Goal: Transaction & Acquisition: Download file/media

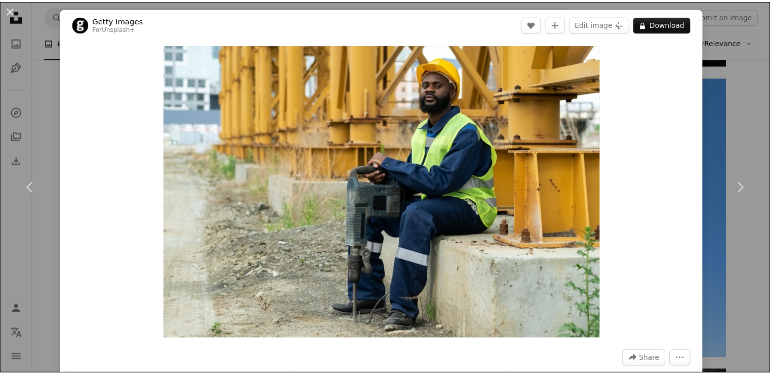
scroll to position [1418, 0]
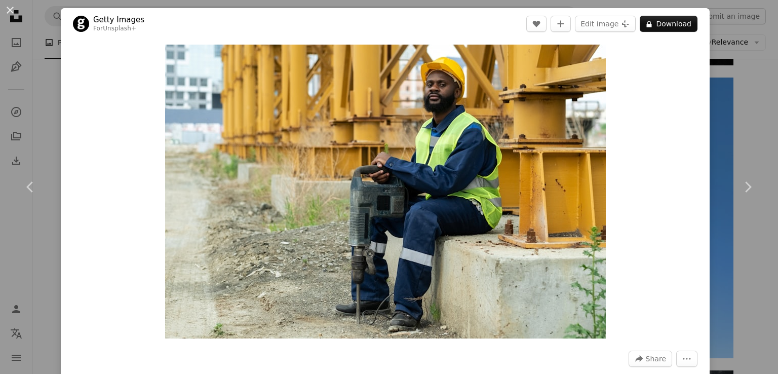
click at [718, 73] on div "An X shape Chevron left Chevron right Getty Images For Unsplash+ A heart A plus…" at bounding box center [389, 187] width 778 height 374
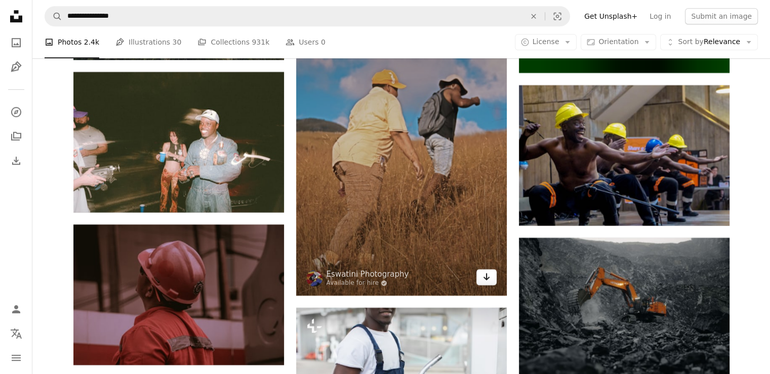
scroll to position [8559, 0]
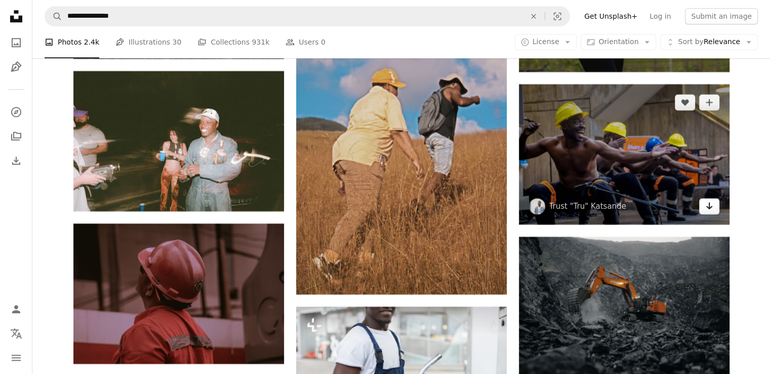
click at [708, 206] on icon "Arrow pointing down" at bounding box center [709, 206] width 8 height 12
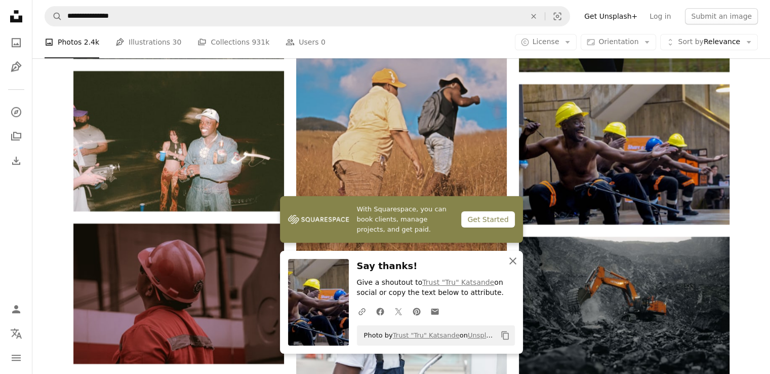
click at [512, 257] on icon "An X shape" at bounding box center [513, 261] width 12 height 12
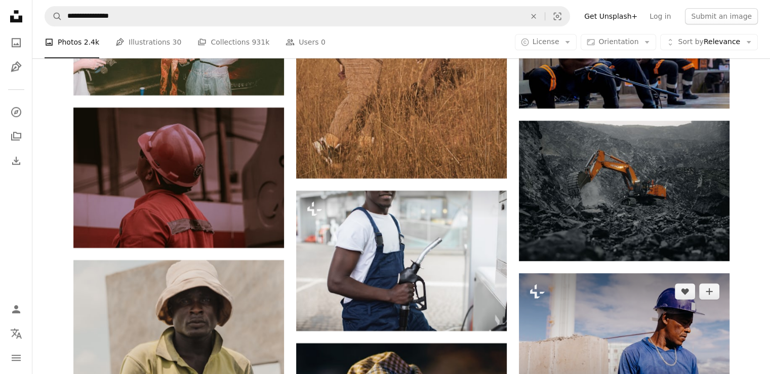
scroll to position [8711, 0]
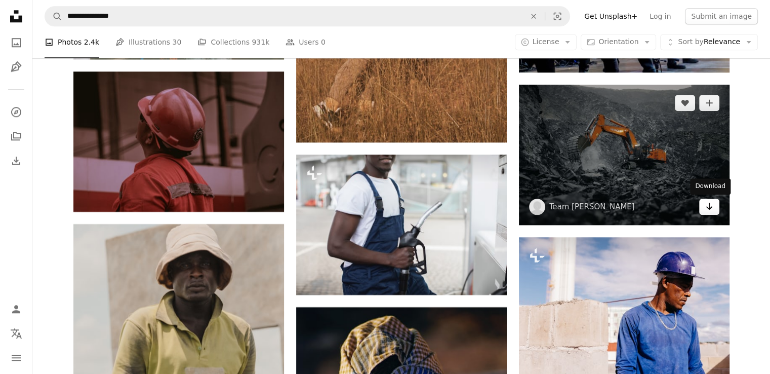
click at [708, 207] on icon "Download" at bounding box center [709, 206] width 7 height 7
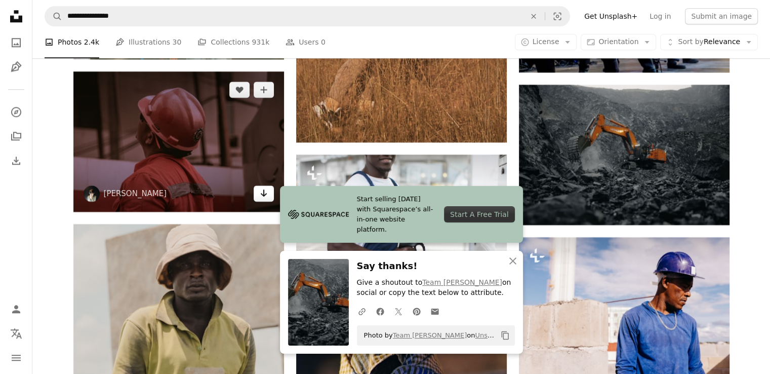
click at [261, 197] on icon "Arrow pointing down" at bounding box center [264, 193] width 8 height 12
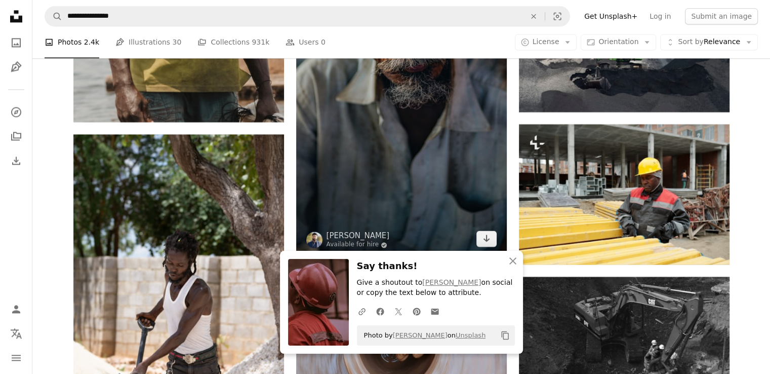
scroll to position [9167, 0]
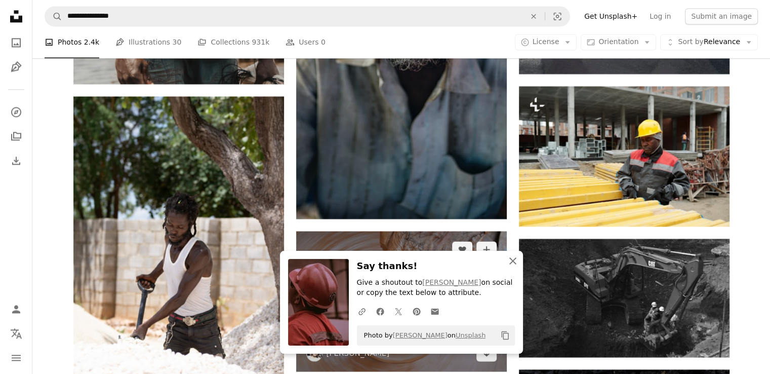
drag, startPoint x: 511, startPoint y: 260, endPoint x: 506, endPoint y: 245, distance: 16.5
click at [511, 260] on icon "An X shape" at bounding box center [513, 261] width 12 height 12
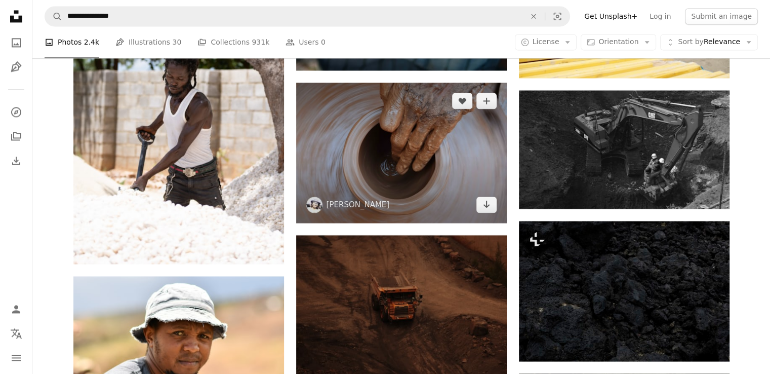
scroll to position [9319, 0]
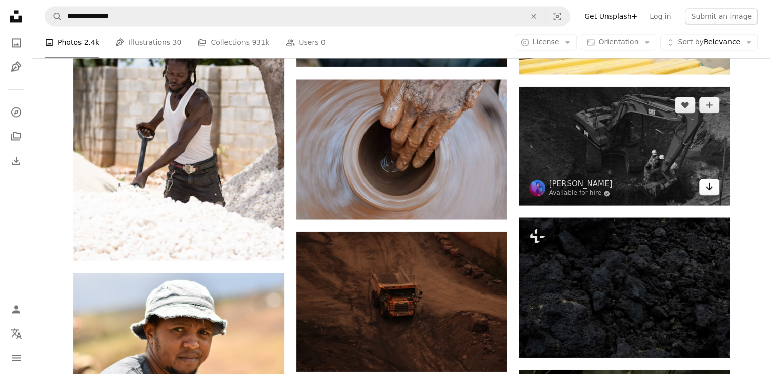
click at [705, 186] on icon "Arrow pointing down" at bounding box center [709, 186] width 8 height 12
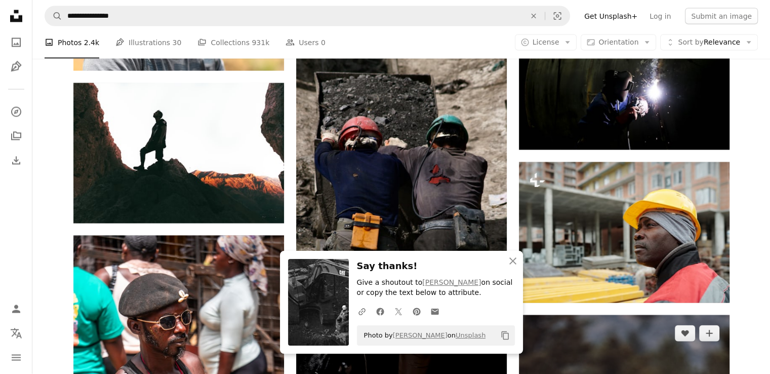
scroll to position [9724, 0]
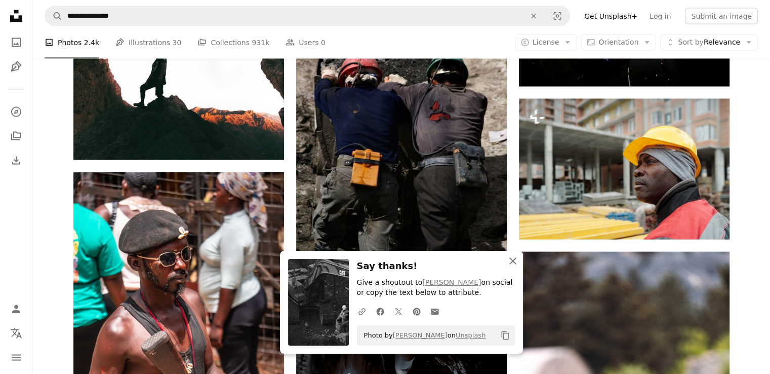
click at [513, 261] on icon "button" at bounding box center [512, 260] width 7 height 7
